Goal: Task Accomplishment & Management: Manage account settings

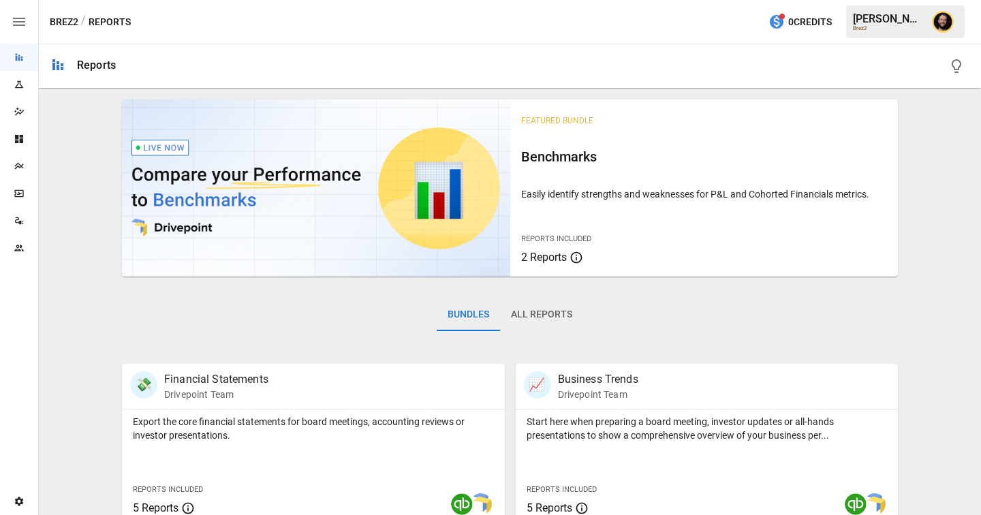
click at [18, 165] on icon "Plans" at bounding box center [19, 166] width 11 height 11
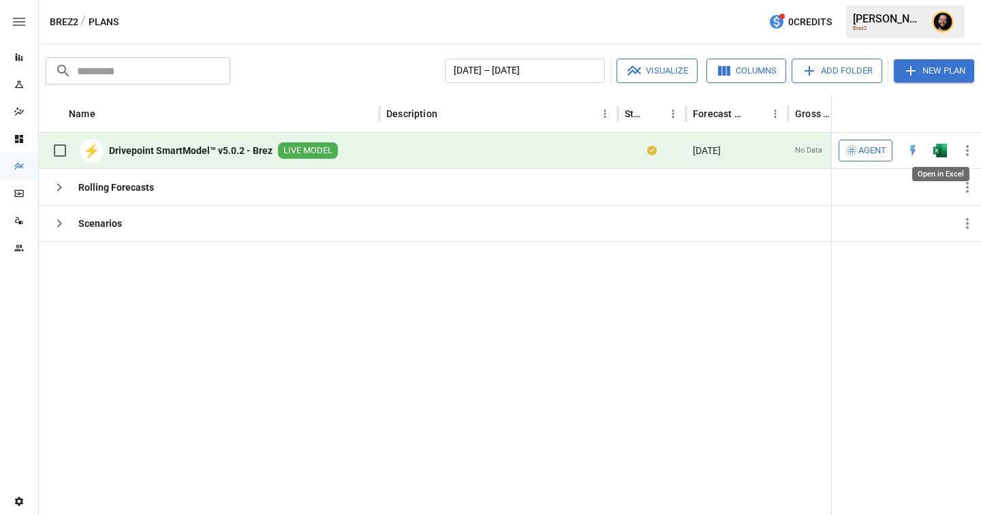
click at [939, 147] on img "Open in Excel" at bounding box center [940, 151] width 14 height 14
click at [61, 180] on icon "button" at bounding box center [59, 187] width 16 height 16
click at [60, 215] on icon "button" at bounding box center [59, 223] width 16 height 16
click at [146, 233] on div "Scenarios" at bounding box center [209, 223] width 341 height 36
click at [838, 71] on button "Add Folder" at bounding box center [837, 71] width 91 height 25
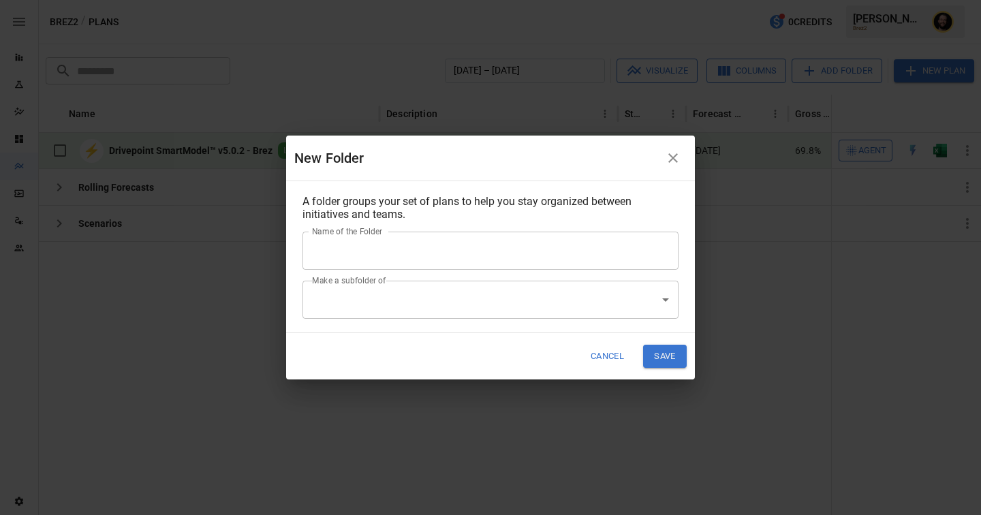
click at [403, 260] on input "Name of the Folder" at bounding box center [490, 251] width 376 height 38
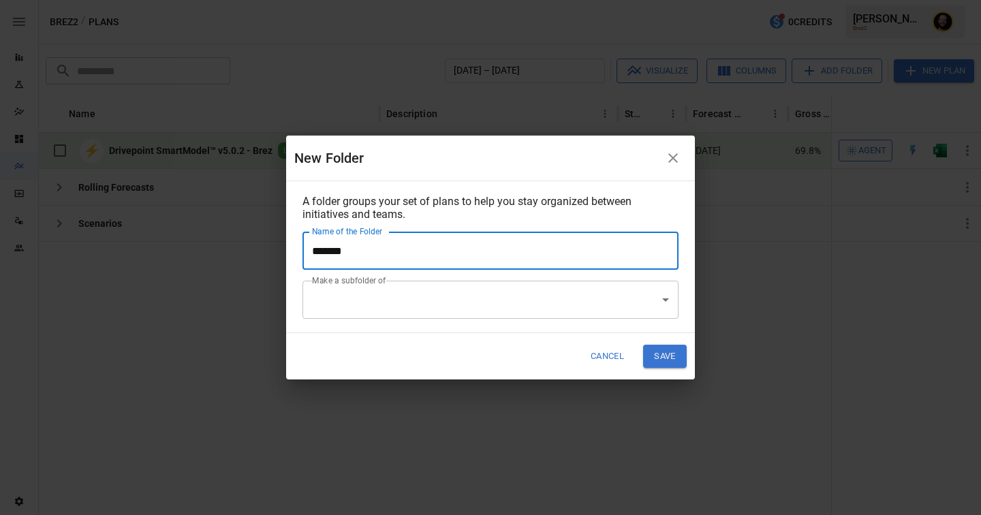
type input "*******"
click at [319, 360] on div "Cancel Save" at bounding box center [490, 356] width 409 height 46
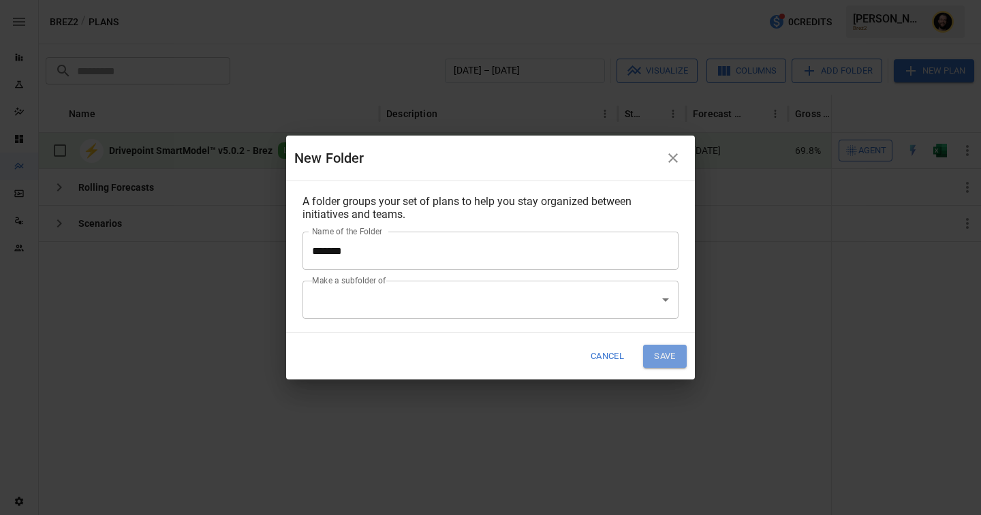
click at [668, 352] on button "Save" at bounding box center [665, 356] width 44 height 22
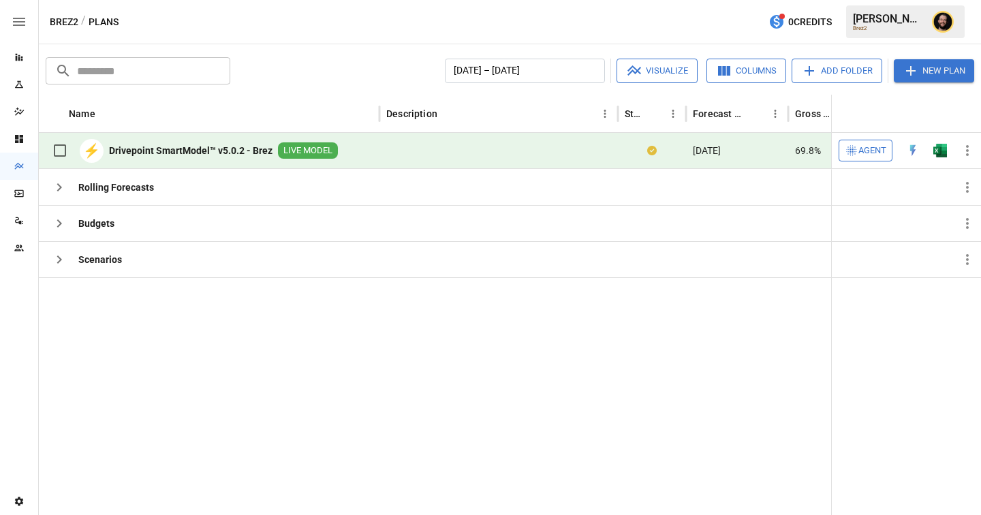
click at [863, 72] on button "Add Folder" at bounding box center [837, 71] width 91 height 25
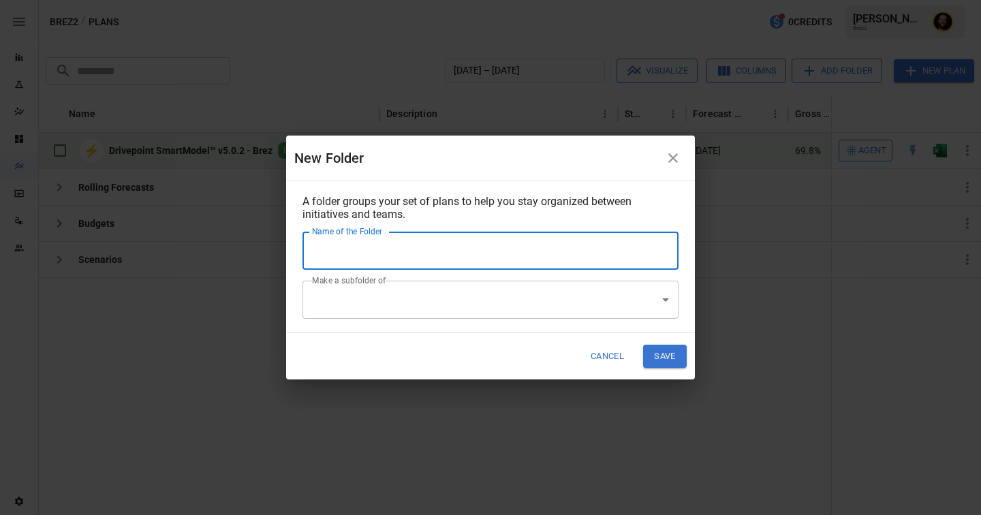
click at [493, 251] on input "Name of the Folder" at bounding box center [490, 251] width 376 height 38
type input "**********"
click at [668, 350] on button "Save" at bounding box center [665, 356] width 44 height 22
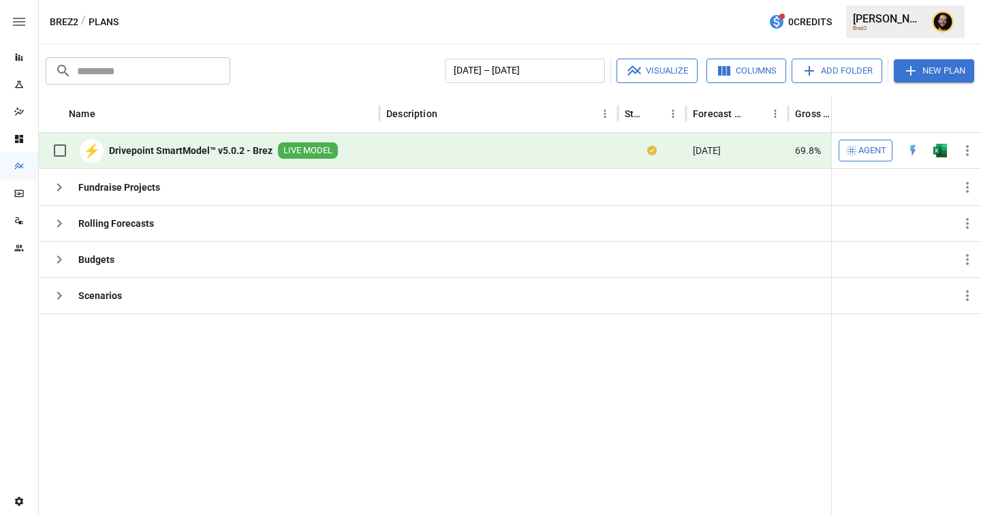
click at [875, 145] on span "Agent" at bounding box center [872, 151] width 28 height 16
